Goal: Entertainment & Leisure: Consume media (video, audio)

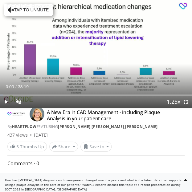
scroll to position [262, 0]
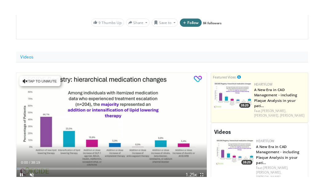
scroll to position [246, 0]
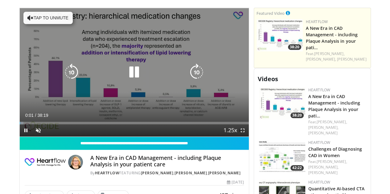
click at [30, 15] on button "Tap to unmute" at bounding box center [47, 18] width 49 height 12
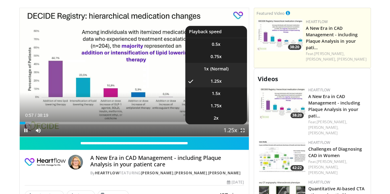
click at [228, 75] on li "1x" at bounding box center [216, 69] width 62 height 12
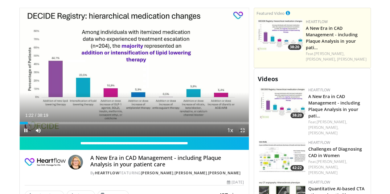
click at [248, 137] on span "Video Player" at bounding box center [242, 130] width 12 height 12
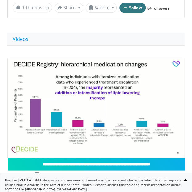
scroll to position [216, 0]
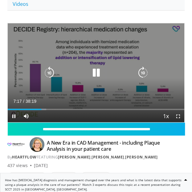
click at [175, 87] on div "10 seconds Tap to unmute" at bounding box center [96, 72] width 177 height 99
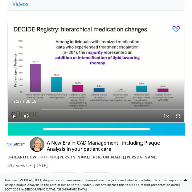
click at [13, 115] on span "Video Player" at bounding box center [14, 116] width 12 height 12
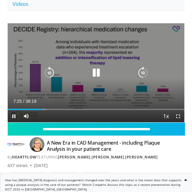
click at [91, 73] on icon "Video Player" at bounding box center [96, 73] width 12 height 12
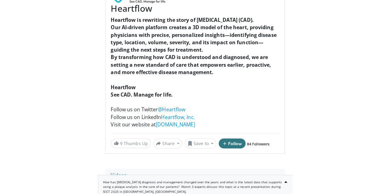
scroll to position [233, 0]
